Goal: Task Accomplishment & Management: Complete application form

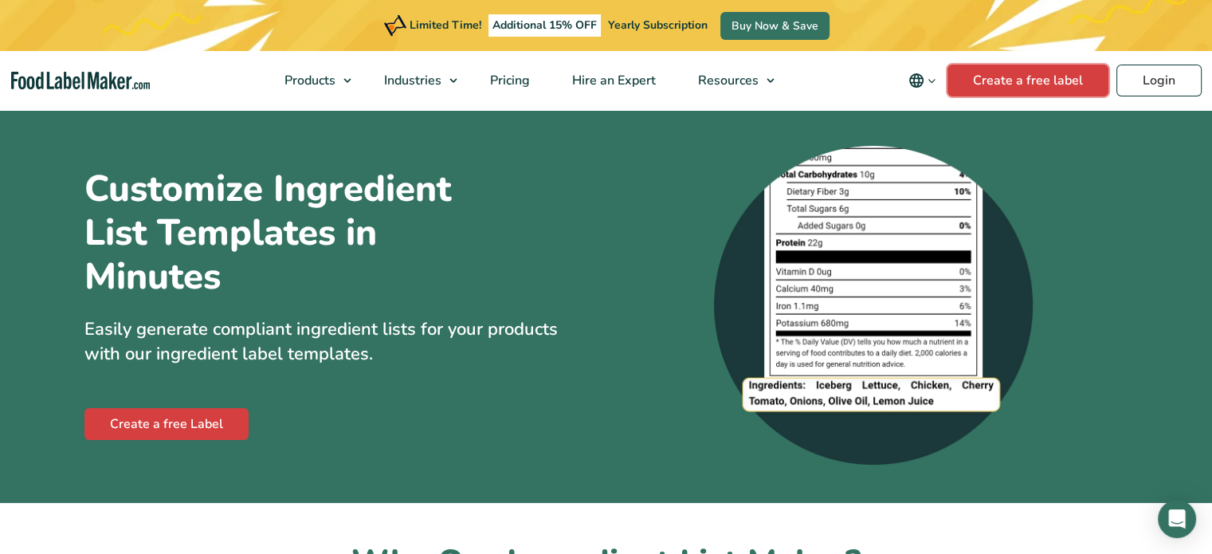
click at [975, 82] on link "Create a free label" at bounding box center [1027, 81] width 161 height 32
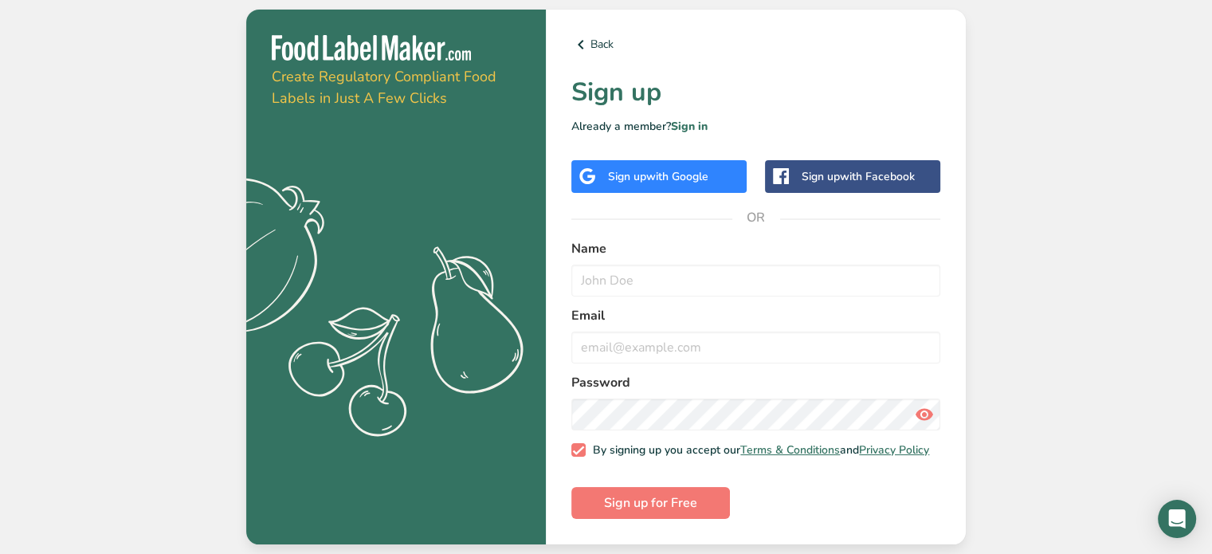
click at [669, 186] on div "Sign up with Google" at bounding box center [658, 176] width 175 height 33
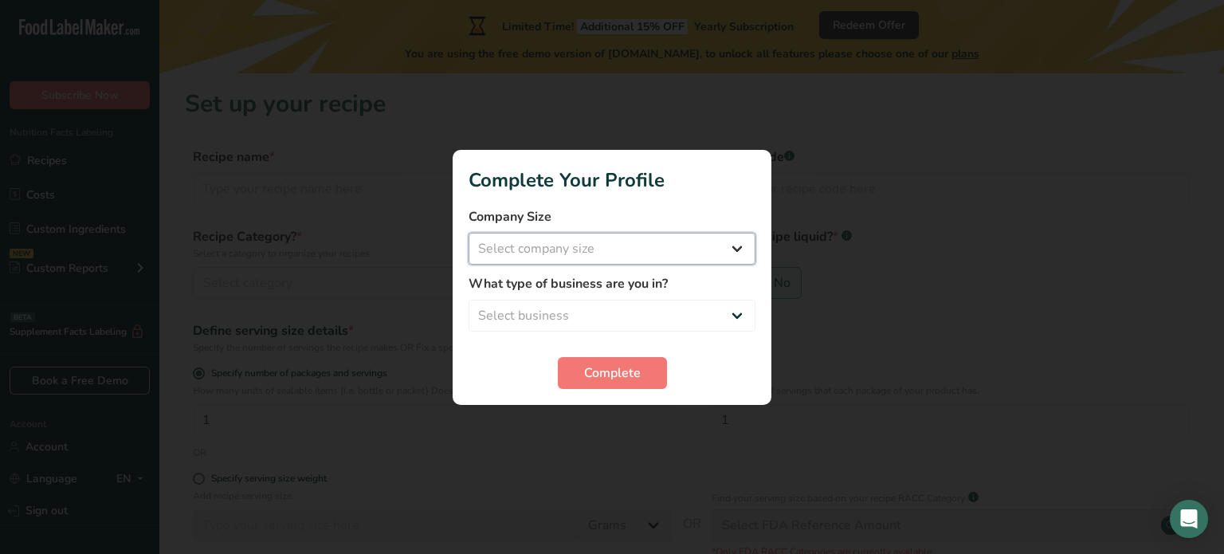
click at [630, 238] on select "Select company size Fewer than 10 Employees 10 to 50 Employees 51 to 500 Employ…" at bounding box center [611, 249] width 287 height 32
select select "1"
click at [468, 233] on select "Select company size Fewer than 10 Employees 10 to 50 Employees 51 to 500 Employ…" at bounding box center [611, 249] width 287 height 32
click at [538, 312] on select "Select business Packaged Food Manufacturer Restaurant & Cafe Bakery Meal Plans …" at bounding box center [611, 316] width 287 height 32
select select "1"
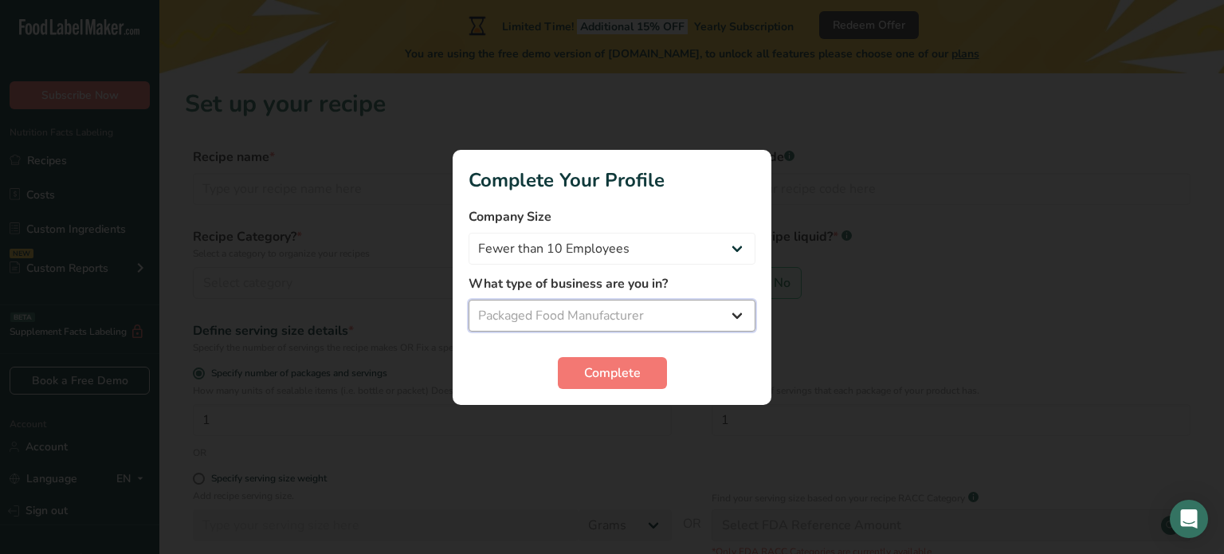
click at [468, 300] on select "Select business Packaged Food Manufacturer Restaurant & Cafe Bakery Meal Plans …" at bounding box center [611, 316] width 287 height 32
click at [582, 369] on button "Complete" at bounding box center [612, 373] width 109 height 32
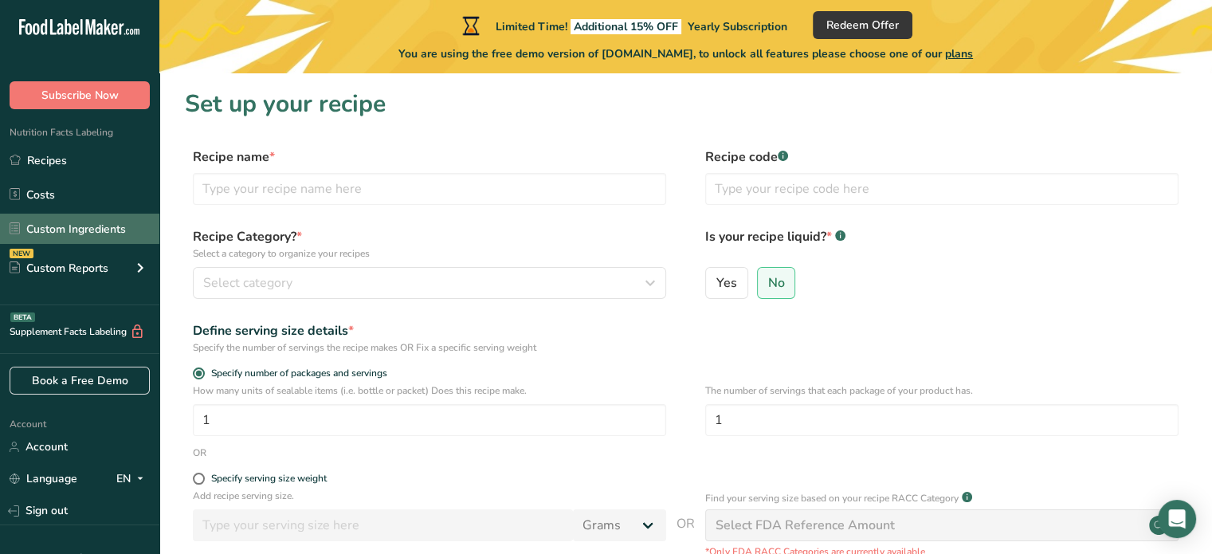
click at [96, 221] on link "Custom Ingredients" at bounding box center [79, 229] width 159 height 30
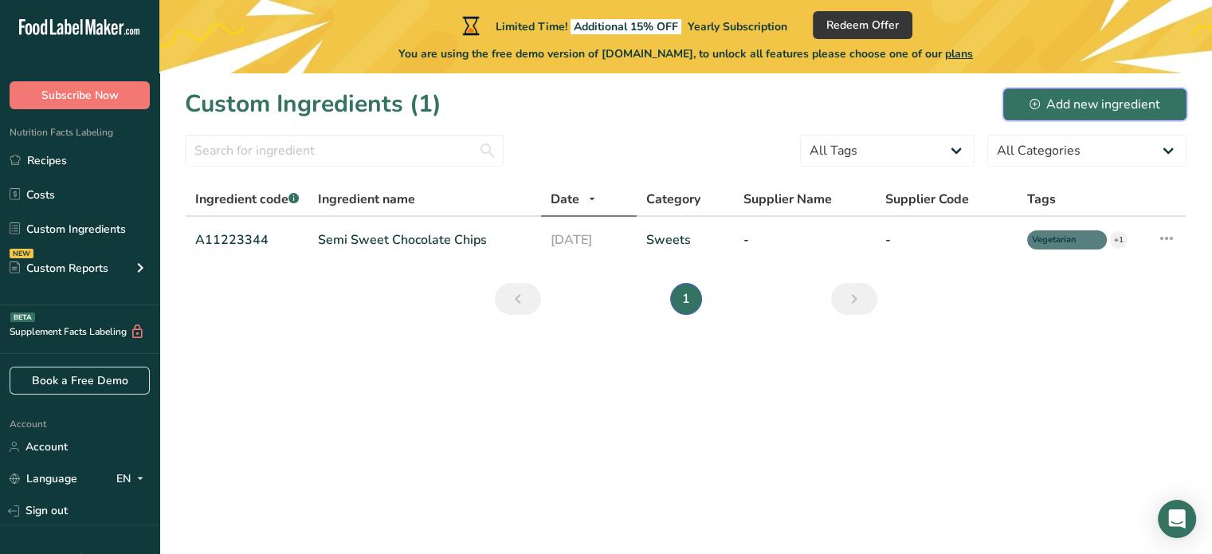
click at [1011, 110] on button "Add new ingredient" at bounding box center [1094, 104] width 183 height 32
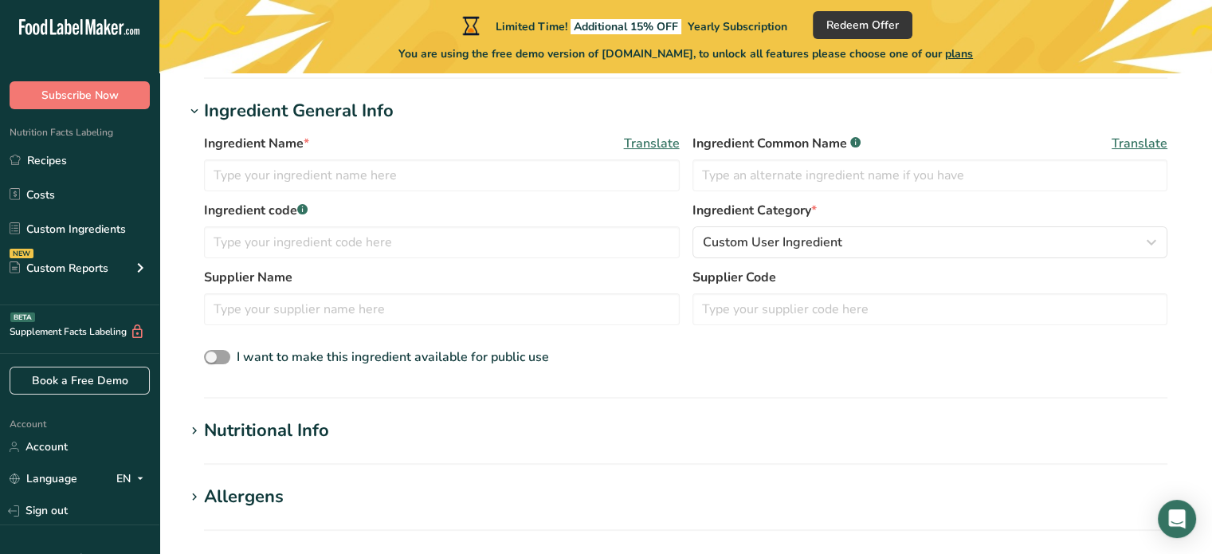
scroll to position [276, 0]
